Goal: Check status: Check status

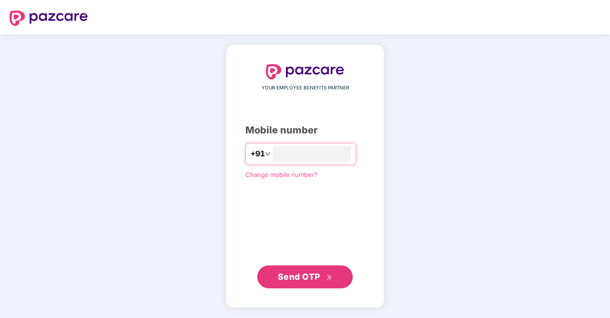
type input "*"
type input "**********"
click at [309, 278] on span "Send OTP" at bounding box center [299, 276] width 43 height 10
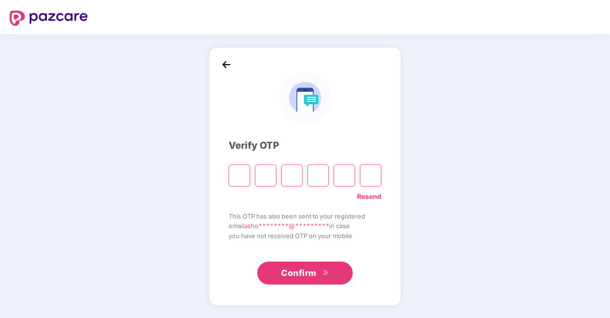
type input "*"
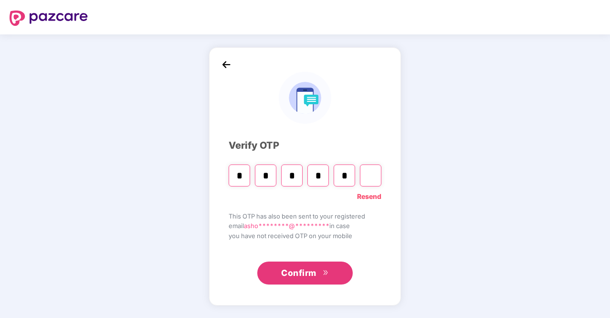
type input "*"
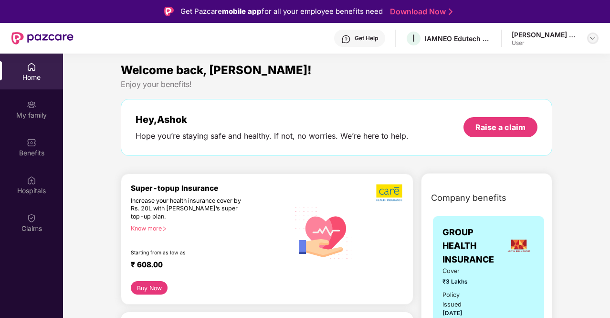
click at [591, 40] on img at bounding box center [593, 38] width 8 height 8
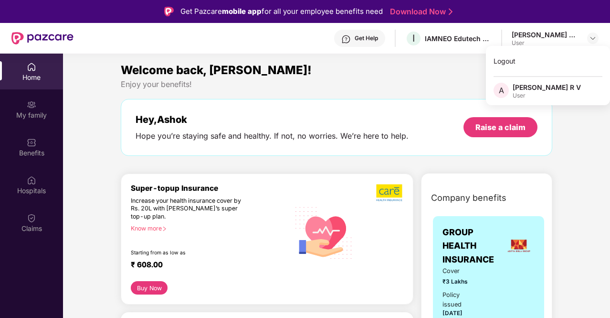
click at [533, 89] on div "[PERSON_NAME] R V" at bounding box center [547, 87] width 68 height 9
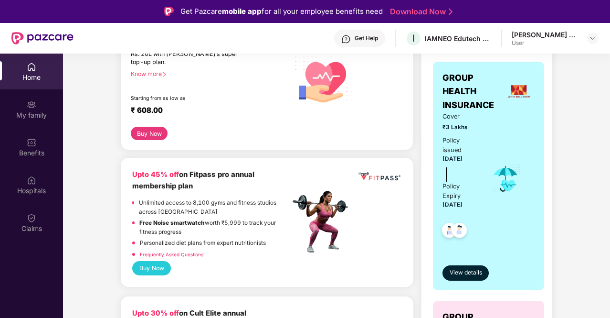
scroll to position [159, 0]
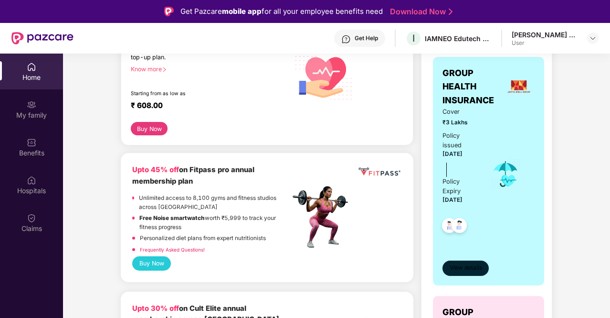
click at [459, 267] on span "View details" at bounding box center [466, 267] width 32 height 9
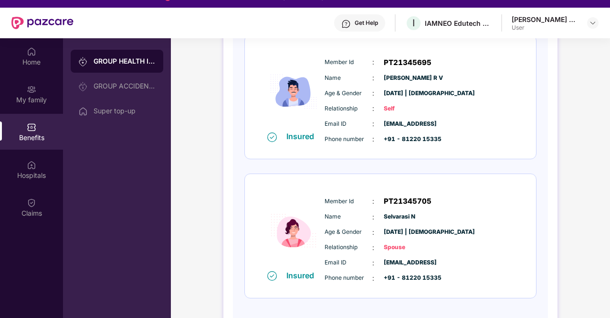
scroll to position [0, 0]
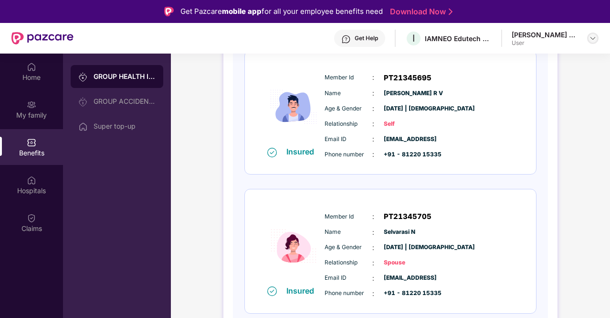
click at [591, 38] on img at bounding box center [593, 38] width 8 height 8
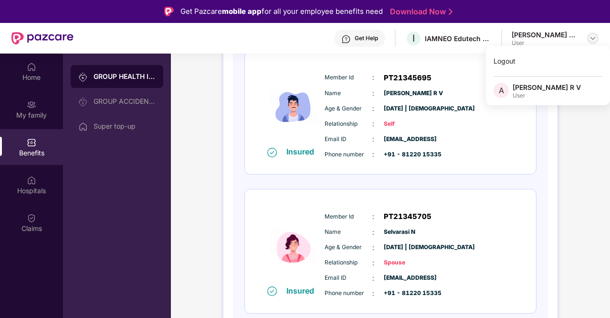
click at [591, 38] on img at bounding box center [593, 38] width 8 height 8
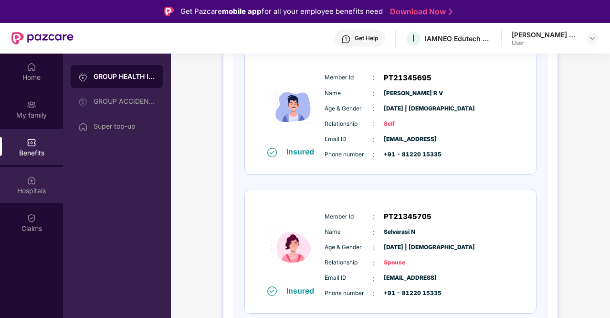
click at [34, 173] on div "Hospitals" at bounding box center [31, 185] width 63 height 36
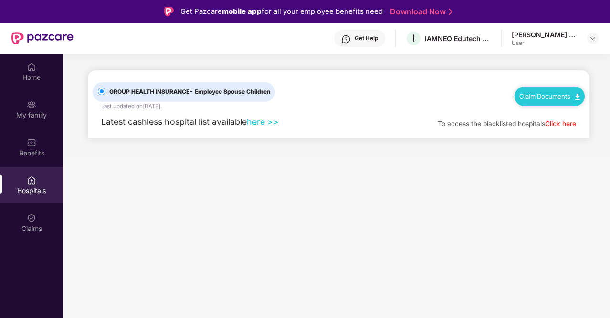
click at [263, 122] on link "here >>" at bounding box center [263, 122] width 32 height 10
click at [26, 113] on div "My family" at bounding box center [31, 115] width 63 height 10
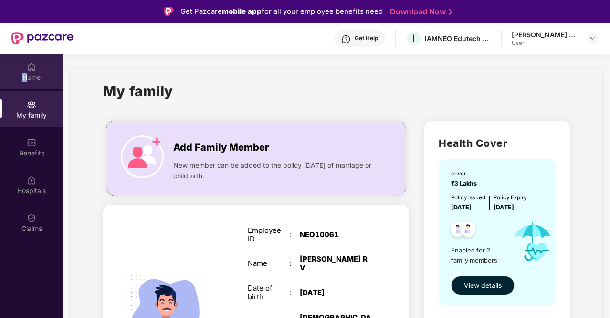
click at [25, 73] on div "Home" at bounding box center [31, 78] width 63 height 10
